Goal: Task Accomplishment & Management: Use online tool/utility

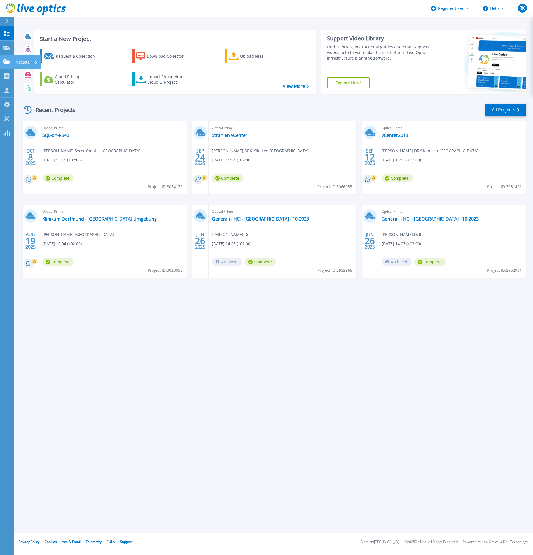
click at [26, 60] on p "Projects" at bounding box center [22, 62] width 15 height 15
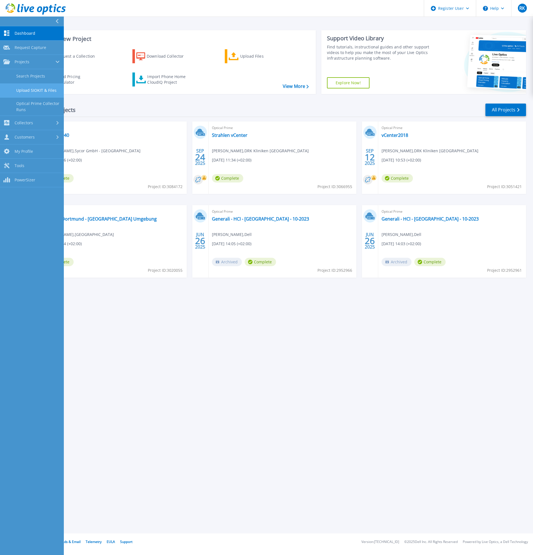
click at [27, 89] on link "Upload SIOKIT & Files" at bounding box center [32, 90] width 64 height 14
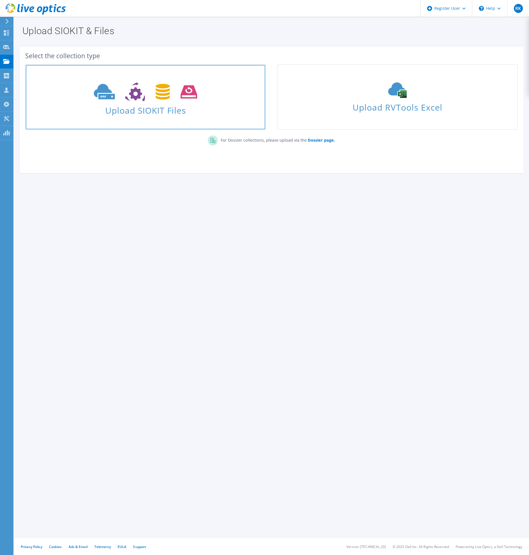
click at [155, 90] on icon at bounding box center [145, 91] width 103 height 19
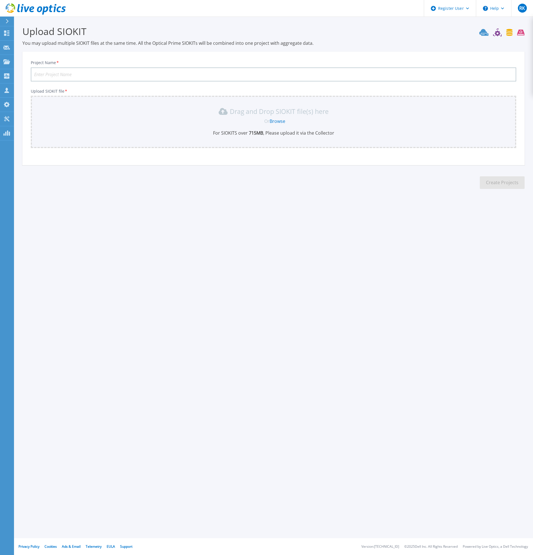
click at [276, 122] on link "Browse" at bounding box center [278, 121] width 16 height 6
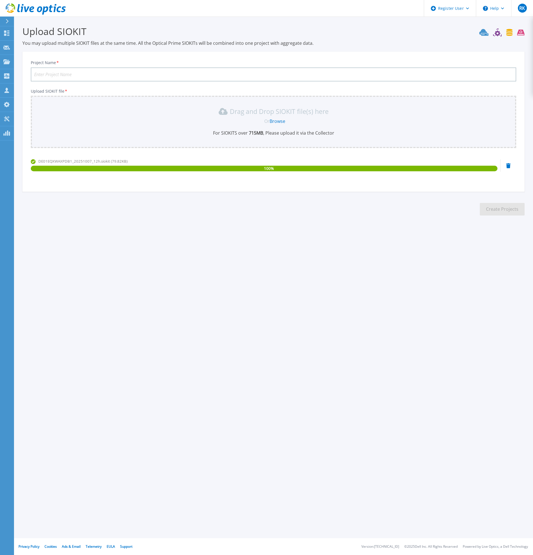
click at [139, 74] on input "Project Name *" at bounding box center [273, 74] width 485 height 14
click at [63, 70] on input "SQL-on-R940" at bounding box center [273, 74] width 485 height 14
click at [65, 72] on input "SQL-on-R940" at bounding box center [273, 74] width 485 height 14
click at [52, 75] on input "SQL-on-R940" at bounding box center [273, 74] width 485 height 14
click at [59, 76] on input "SQL-on-R940" at bounding box center [273, 74] width 485 height 14
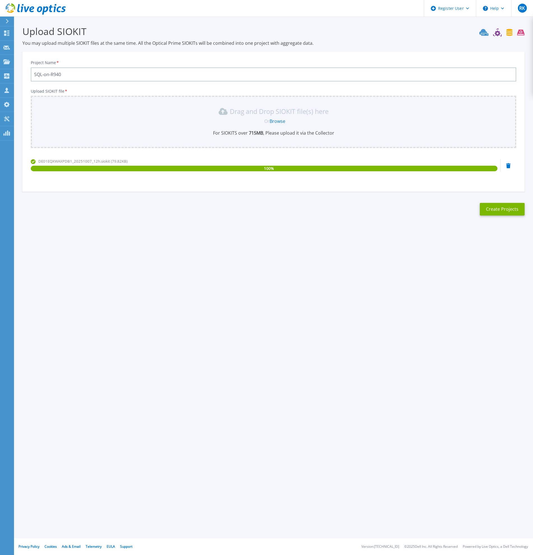
click at [60, 76] on input "SQL-on-R940" at bounding box center [273, 74] width 485 height 14
type input "SQL-on-R940-2"
click at [489, 209] on button "Create Projects" at bounding box center [502, 209] width 45 height 13
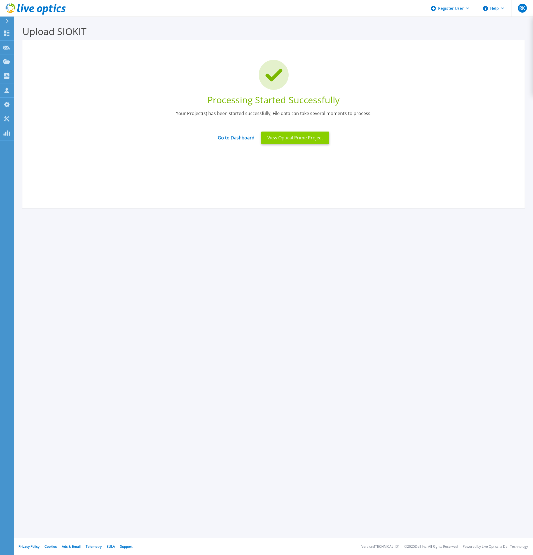
click at [293, 141] on button "View Optical Prime Project" at bounding box center [295, 138] width 68 height 13
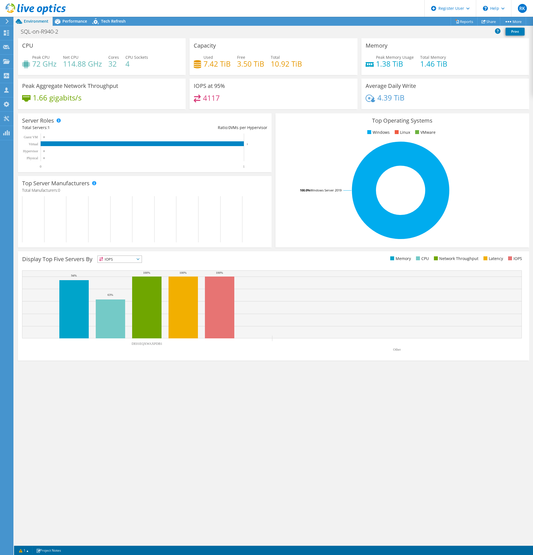
click at [294, 445] on div "CPU Peak CPU 72 GHz Net CPU 114.88 GHz Cores 32 CPU Sockets 4 Capacity Used 7.4…" at bounding box center [273, 292] width 519 height 508
click at [78, 24] on div "Performance" at bounding box center [72, 21] width 39 height 9
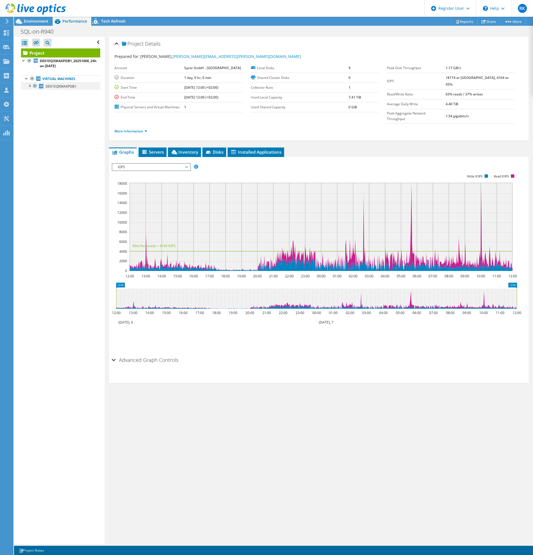
click at [31, 87] on div at bounding box center [30, 86] width 6 height 6
click at [54, 93] on link "5 I:" at bounding box center [60, 93] width 79 height 7
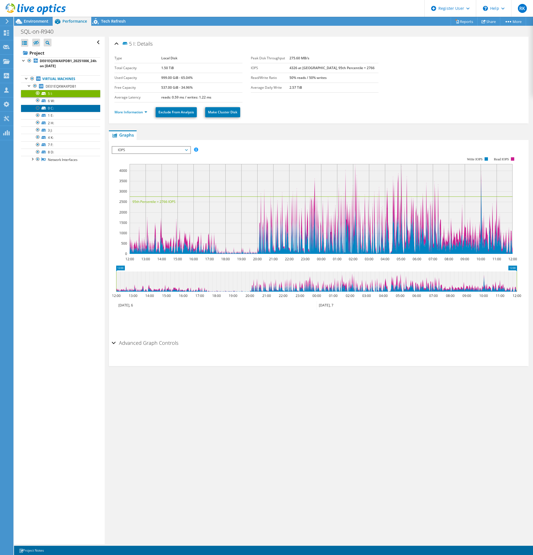
click at [59, 110] on link "0 C:" at bounding box center [60, 108] width 79 height 7
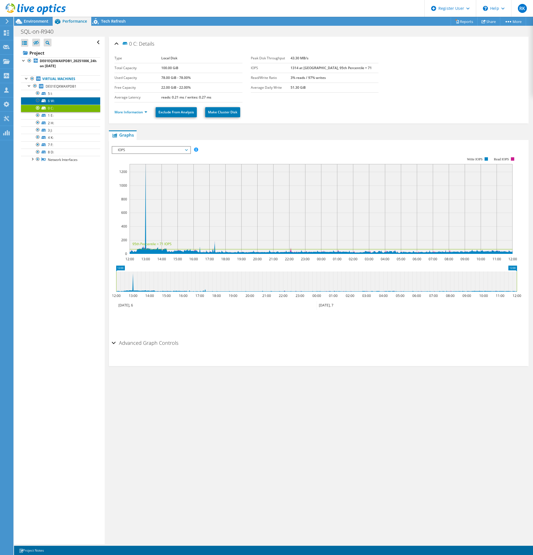
click at [62, 101] on link "6 W:" at bounding box center [60, 100] width 79 height 7
